Goal: Check status: Check status

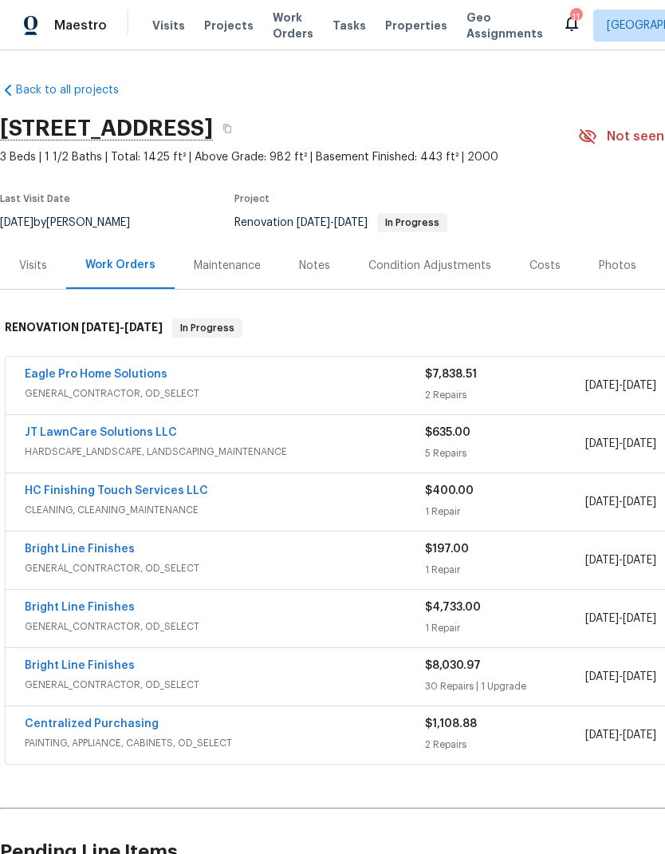
click at [166, 27] on span "Visits" at bounding box center [168, 26] width 33 height 16
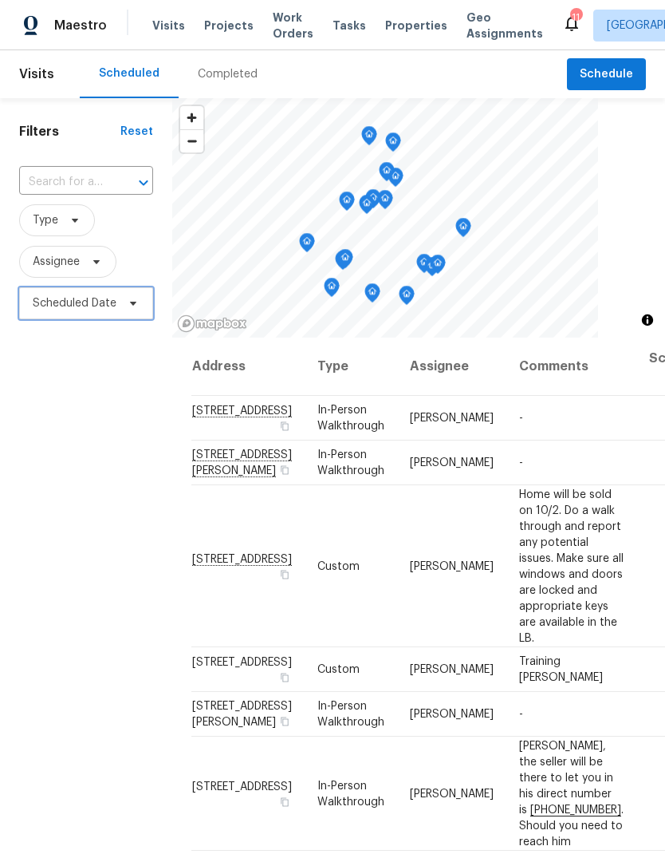
click at [124, 307] on span at bounding box center [131, 303] width 18 height 13
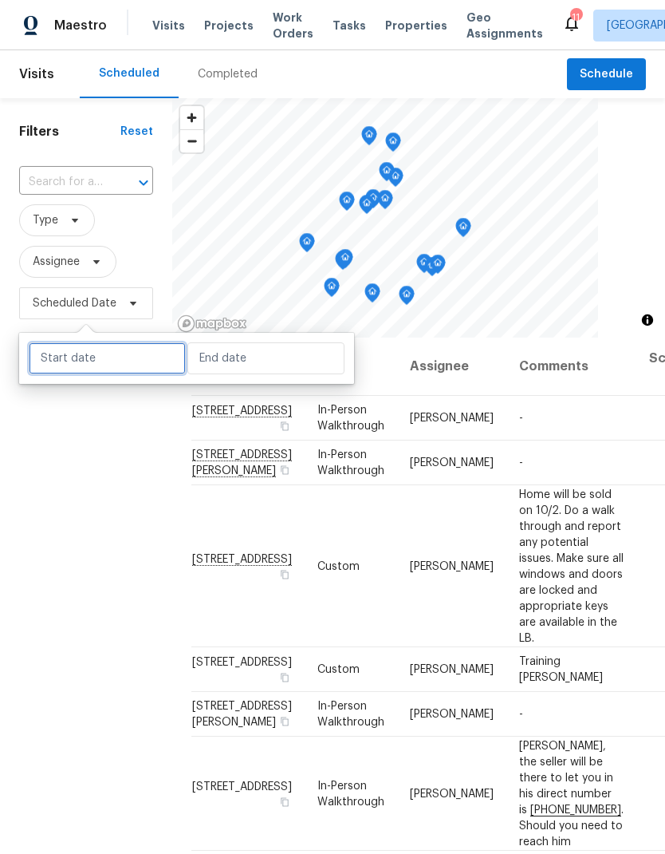
click at [142, 352] on input "text" at bounding box center [107, 358] width 157 height 32
select select "8"
select select "2025"
select select "9"
select select "2025"
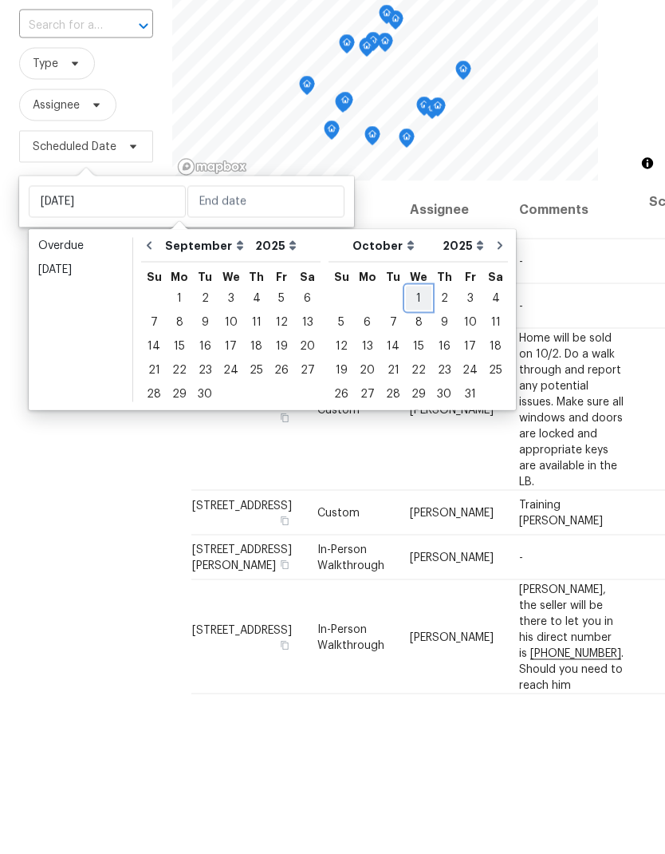
click at [408, 444] on div "1" at bounding box center [419, 455] width 26 height 22
type input "[DATE]"
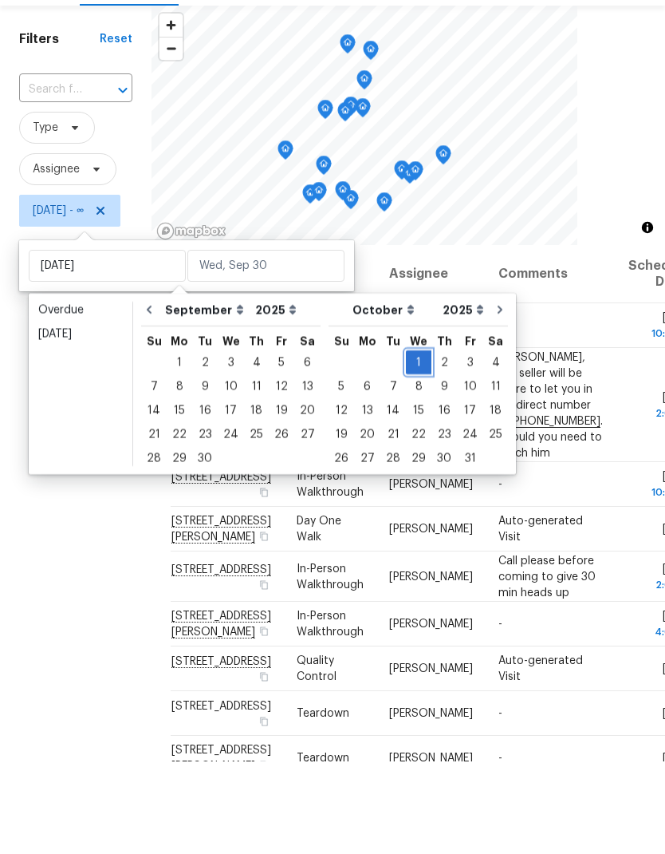
click at [406, 444] on div "1" at bounding box center [419, 455] width 26 height 22
type input "[DATE]"
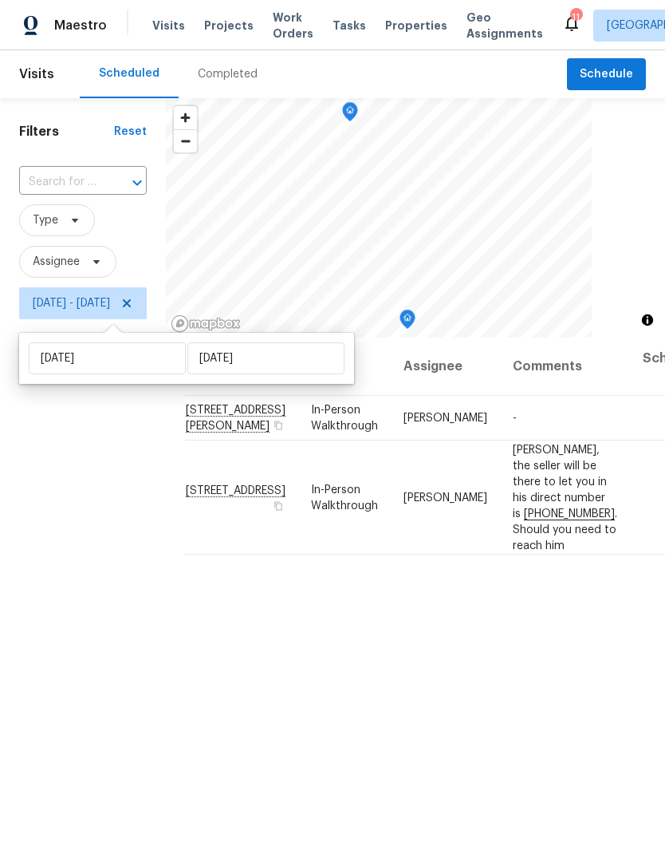
click at [103, 467] on div "Filters Reset ​ Type Assignee [DATE] - [DATE]" at bounding box center [83, 559] width 166 height 922
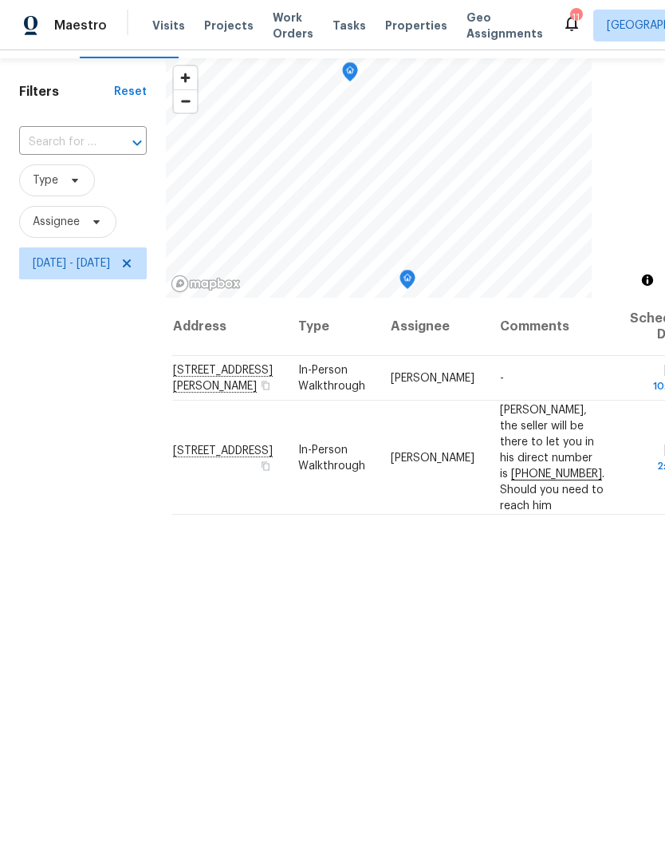
scroll to position [41, 0]
